Goal: Task Accomplishment & Management: Use online tool/utility

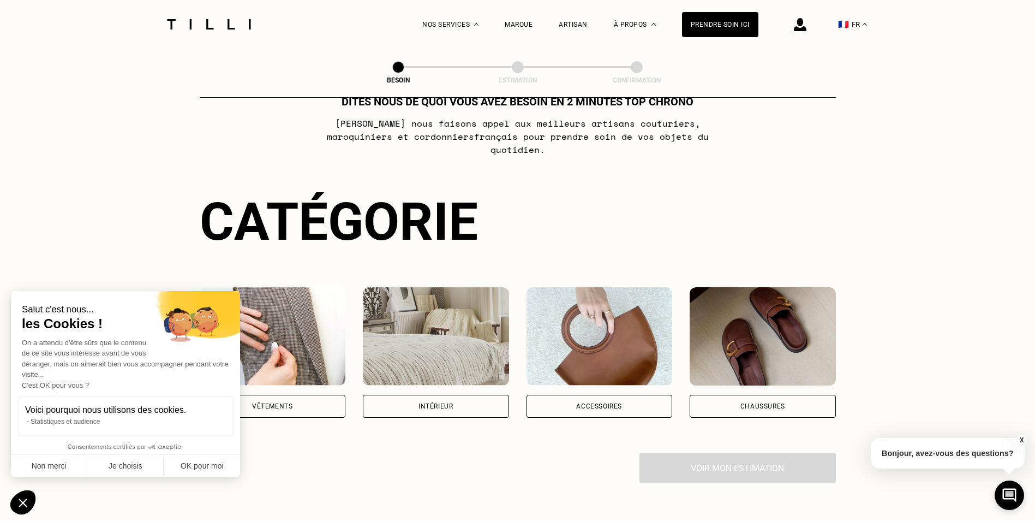
scroll to position [55, 0]
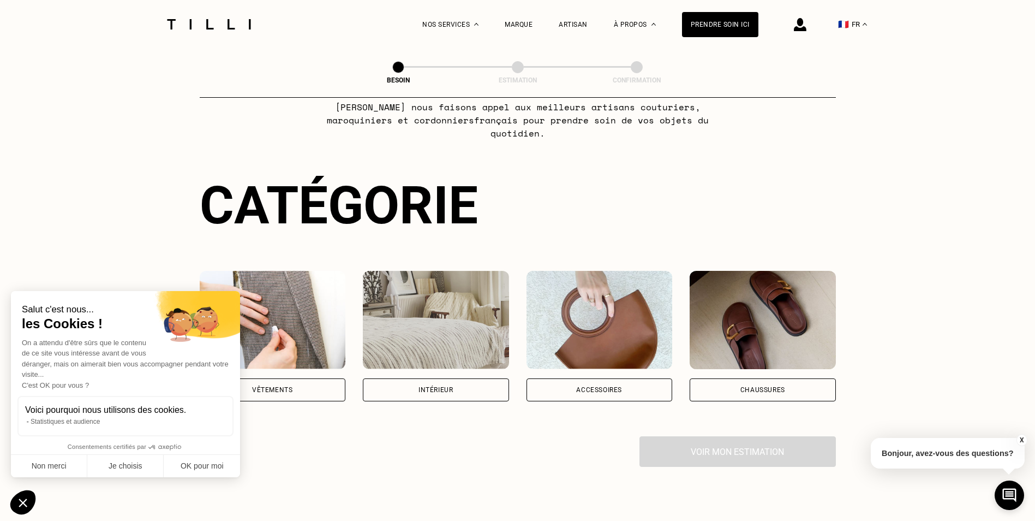
click at [328, 365] on div "Vêtements" at bounding box center [273, 336] width 146 height 130
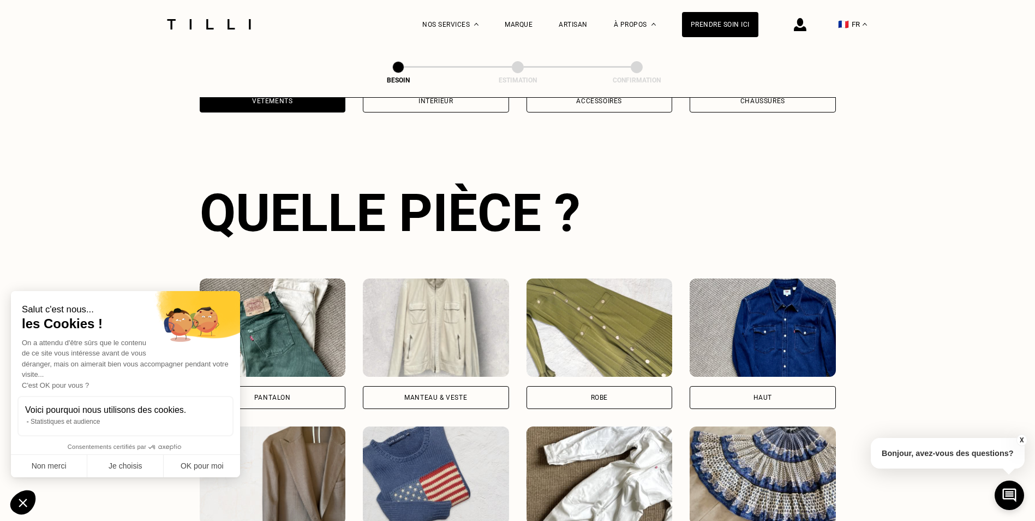
scroll to position [357, 0]
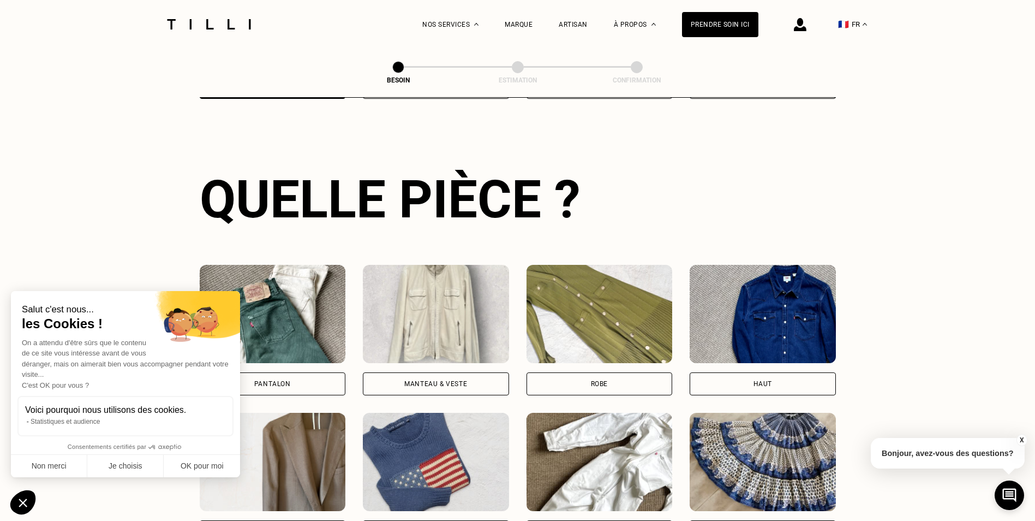
click at [313, 385] on div "Pantalon Manteau & Veste Robe Haut Tailleur Pull & gilet Combinaison Jupe Robe …" at bounding box center [518, 478] width 636 height 426
click at [313, 376] on div "Pantalon" at bounding box center [273, 383] width 146 height 23
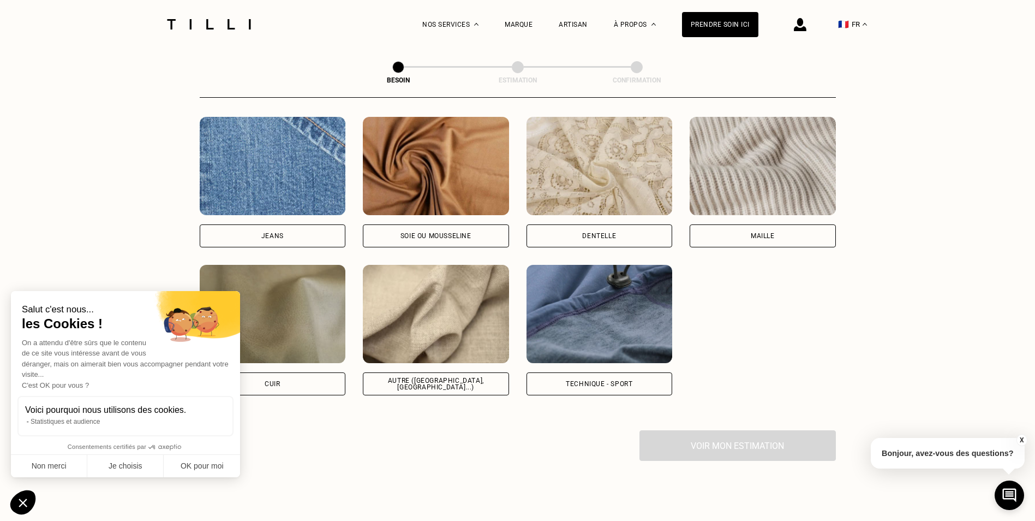
scroll to position [1169, 0]
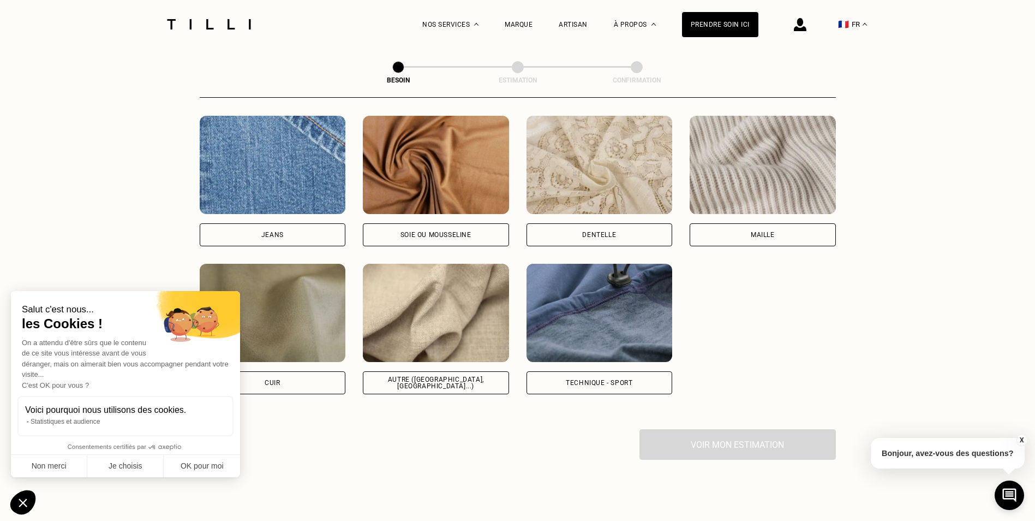
click at [439, 376] on div "Autre ([GEOGRAPHIC_DATA], [GEOGRAPHIC_DATA]...)" at bounding box center [436, 382] width 128 height 13
select select "FR"
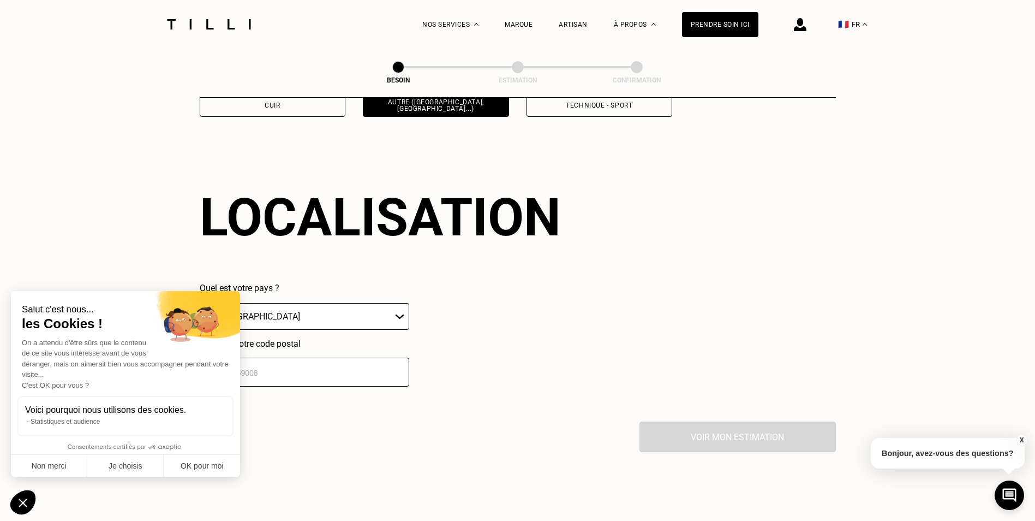
scroll to position [1468, 0]
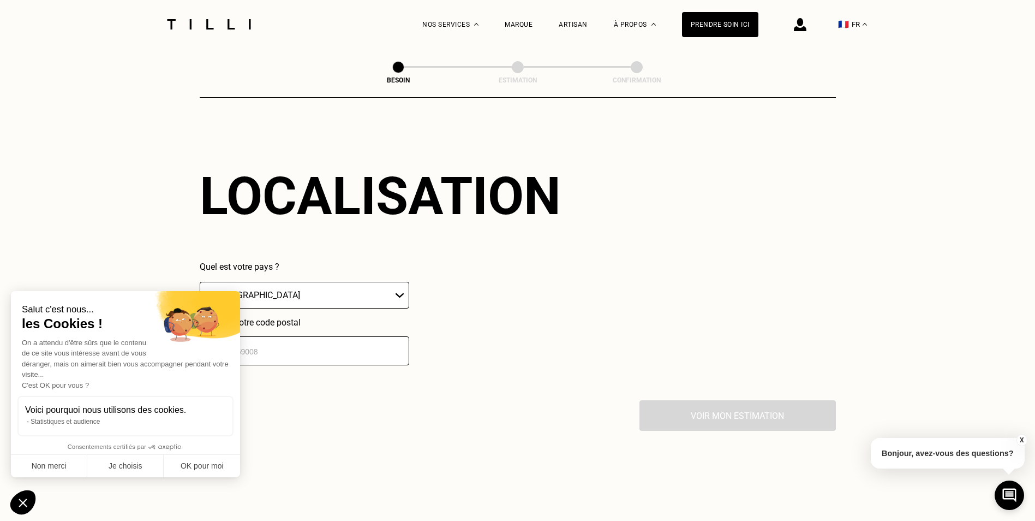
click at [372, 343] on input "number" at bounding box center [305, 350] width 210 height 29
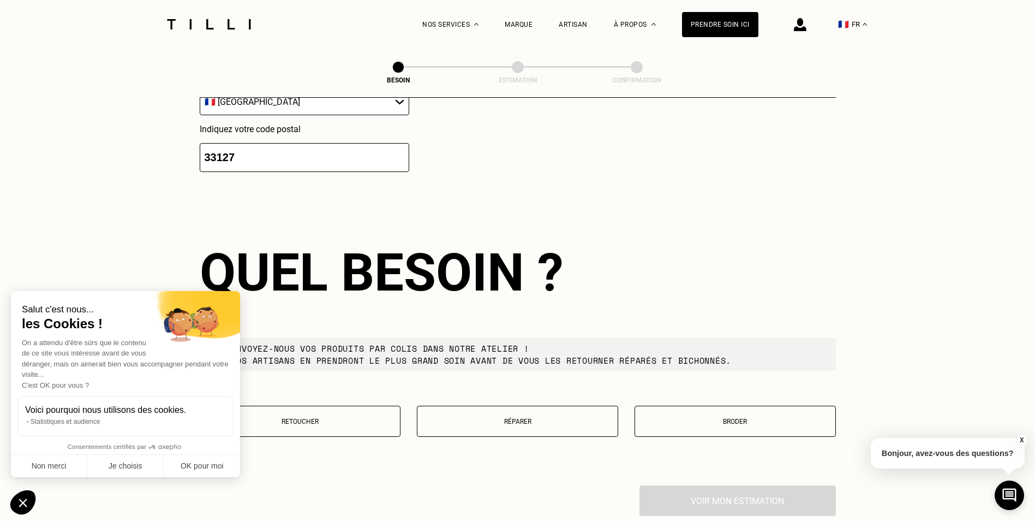
scroll to position [1739, 0]
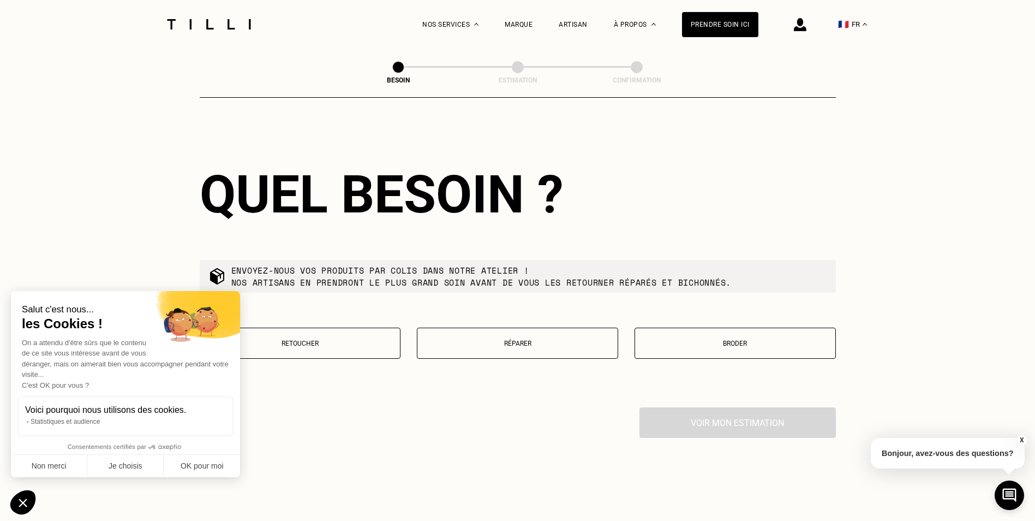
type input "33127"
click at [375, 333] on button "Retoucher" at bounding box center [300, 342] width 201 height 31
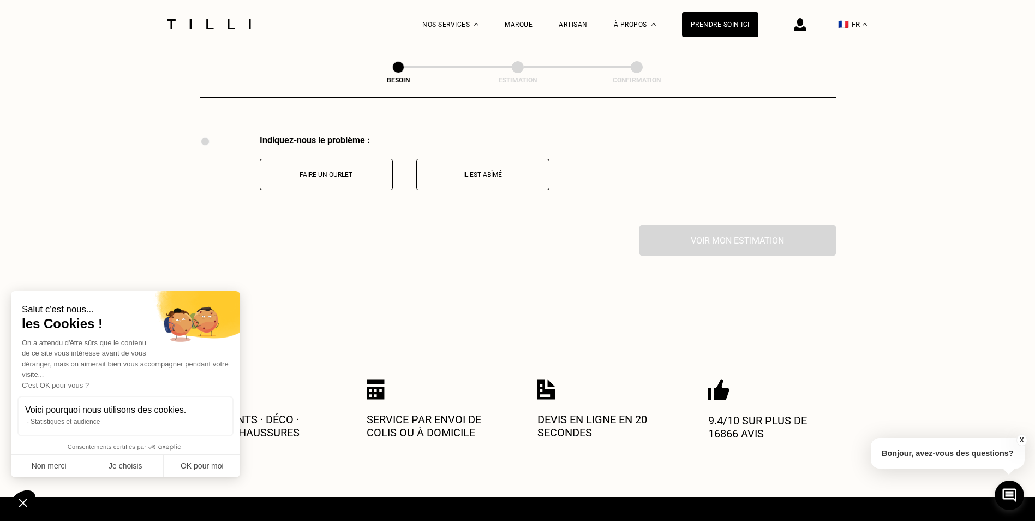
scroll to position [2019, 0]
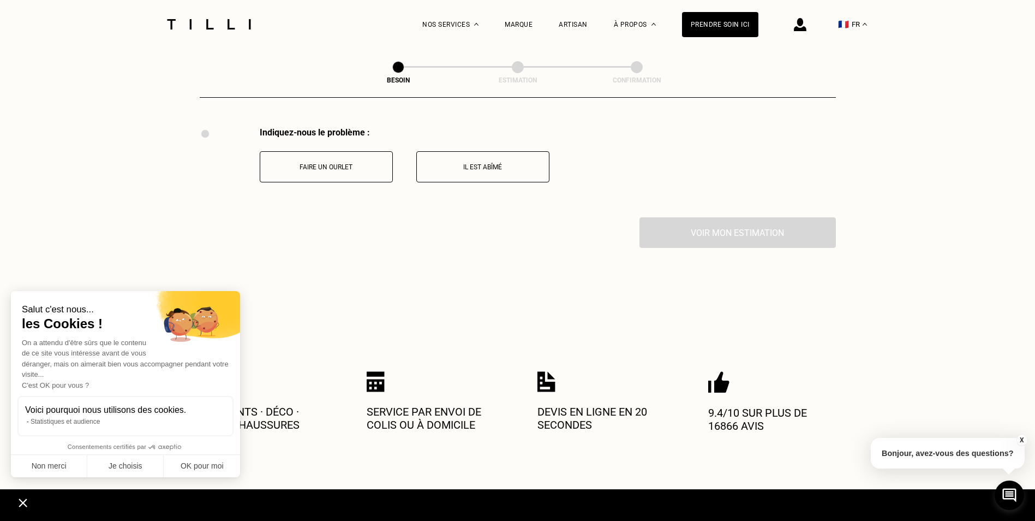
click at [356, 163] on p "Faire un ourlet" at bounding box center [326, 167] width 121 height 8
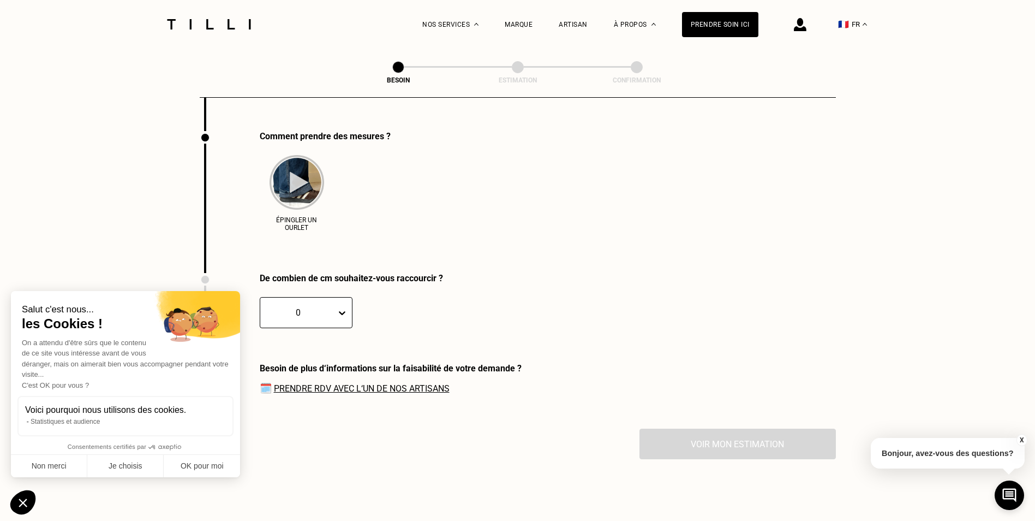
scroll to position [2109, 0]
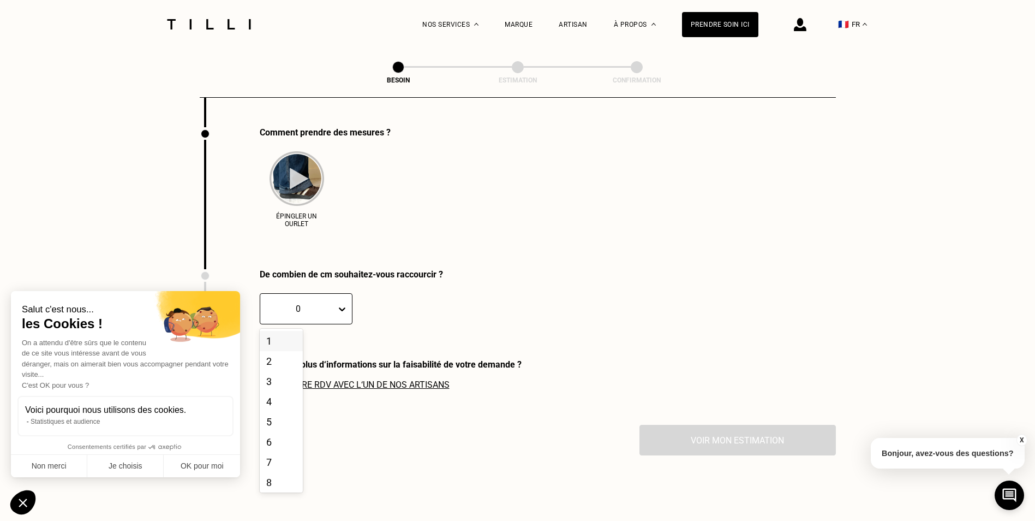
click at [341, 303] on icon at bounding box center [342, 308] width 11 height 11
click at [282, 465] on div "8" at bounding box center [281, 460] width 43 height 20
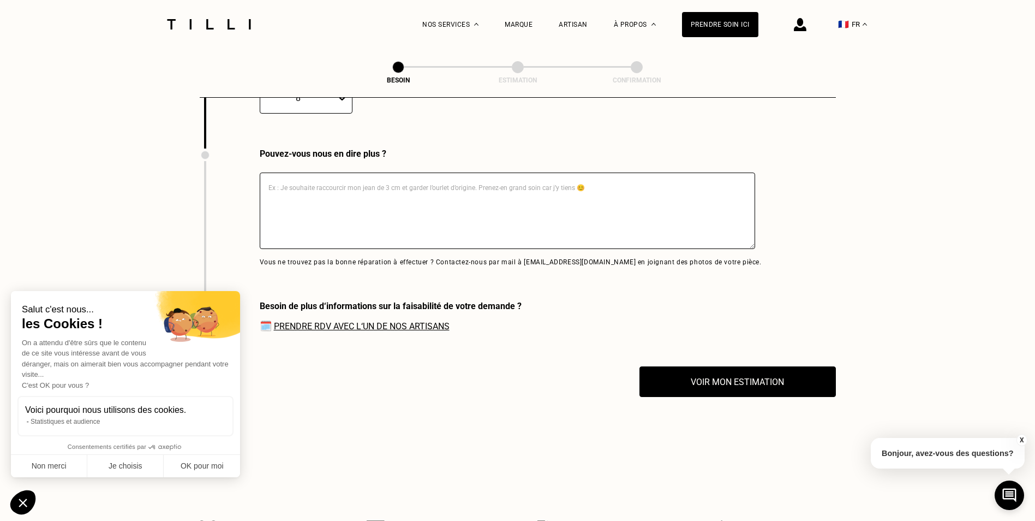
scroll to position [2382, 0]
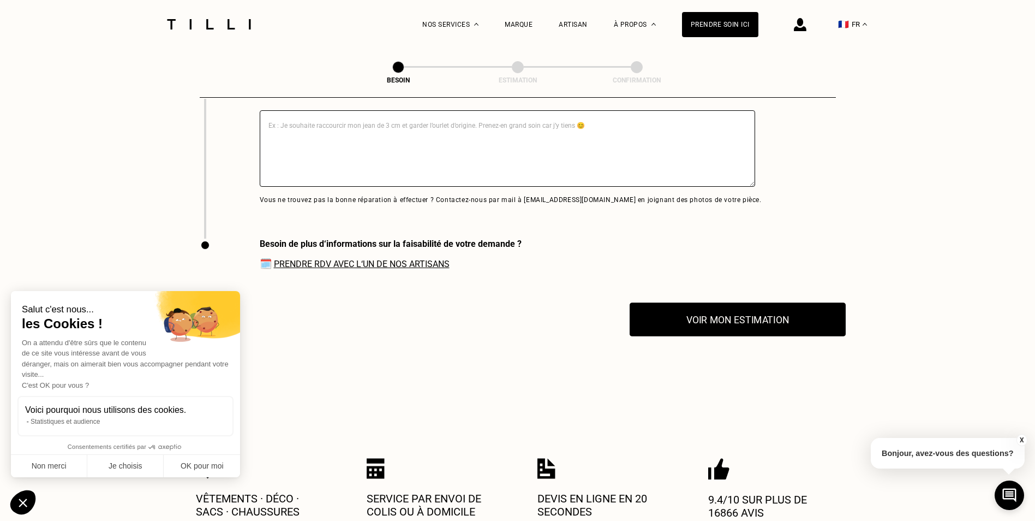
click at [704, 316] on button "Voir mon estimation" at bounding box center [738, 319] width 216 height 34
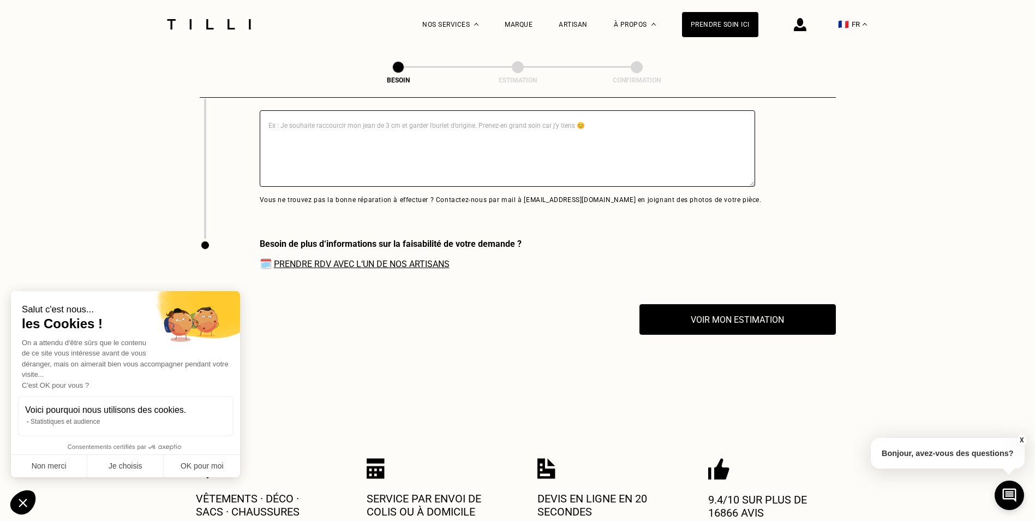
click at [371, 259] on link "Prendre RDV avec l‘un de nos artisans" at bounding box center [362, 264] width 176 height 10
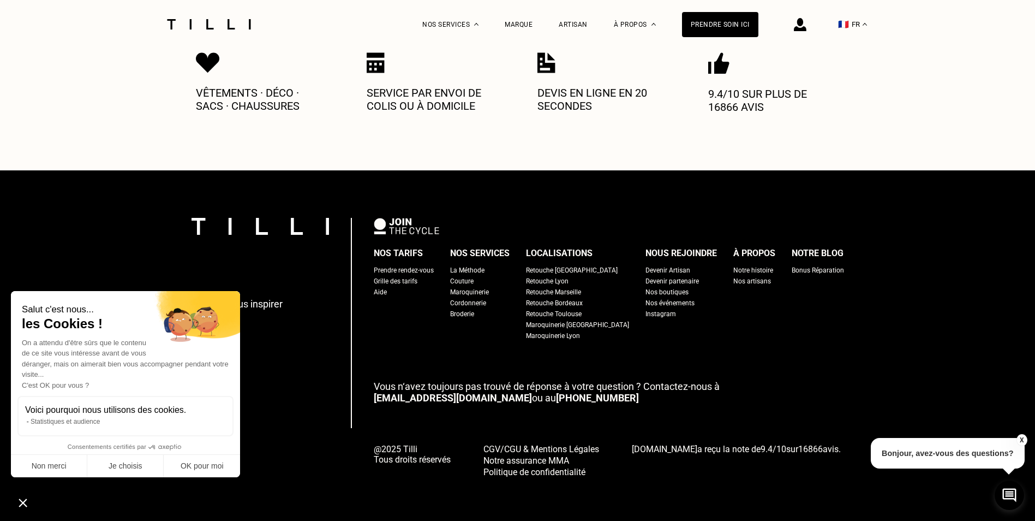
scroll to position [2788, 0]
